Goal: Navigation & Orientation: Go to known website

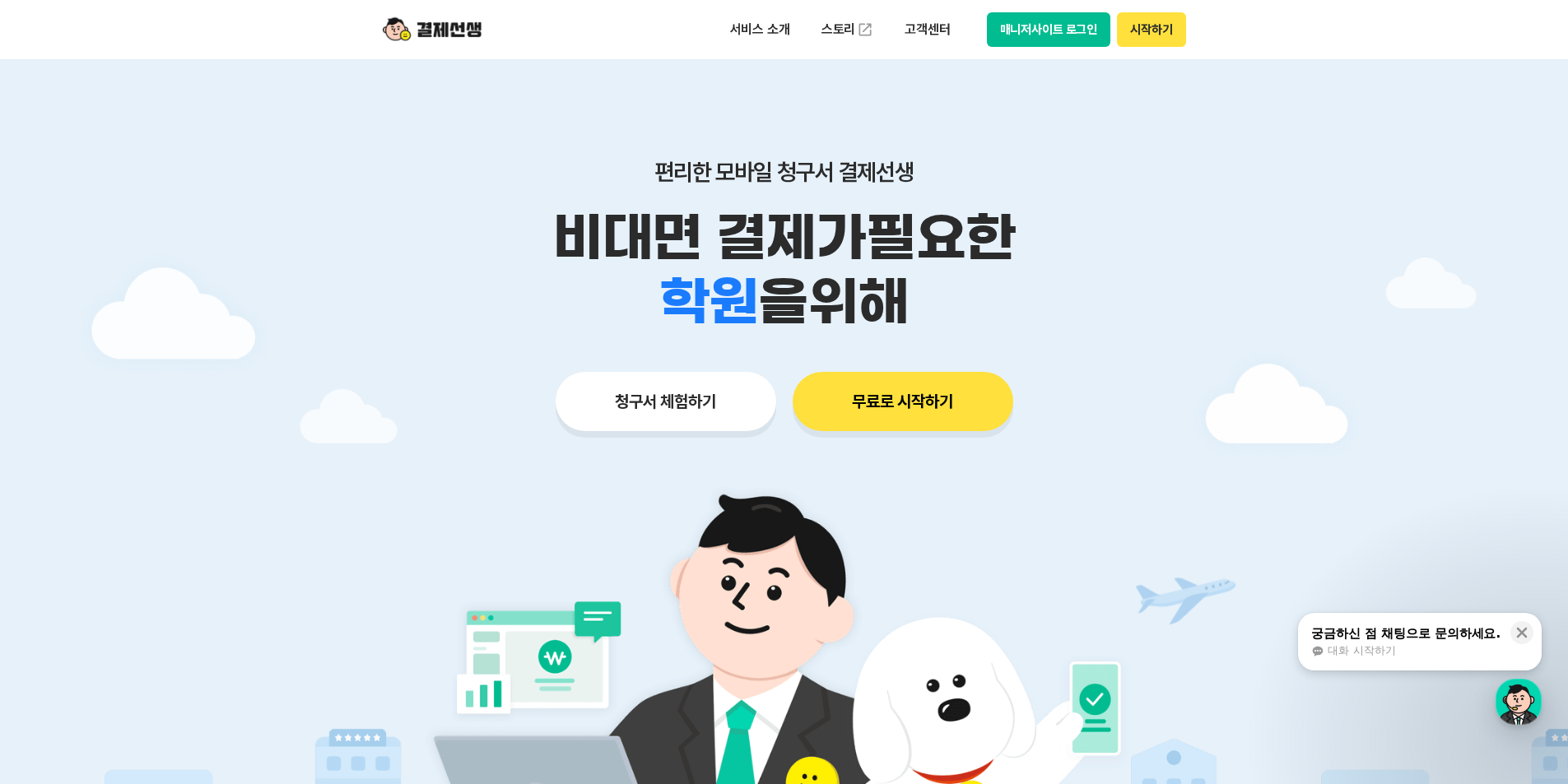
click at [1049, 29] on button "매니저사이트 로그인" at bounding box center [1048, 29] width 124 height 34
click at [1037, 31] on button "매니저사이트 로그인" at bounding box center [1048, 29] width 124 height 34
click at [1054, 36] on button "매니저사이트 로그인" at bounding box center [1048, 29] width 124 height 34
click at [1060, 31] on button "매니저사이트 로그인" at bounding box center [1048, 29] width 124 height 34
